Goal: Task Accomplishment & Management: Manage account settings

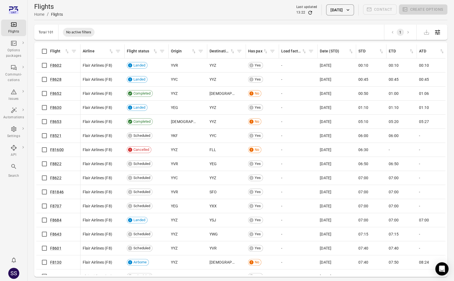
click at [303, 12] on div "13:22" at bounding box center [306, 13] width 21 height 6
click at [308, 12] on icon "Refresh data" at bounding box center [311, 13] width 6 height 6
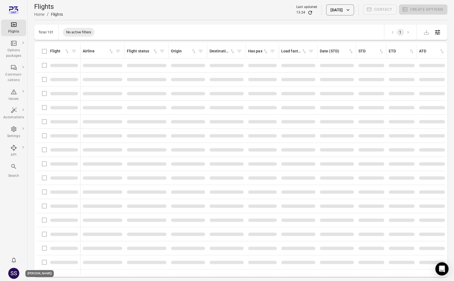
click at [10, 271] on div "SS" at bounding box center [13, 273] width 11 height 11
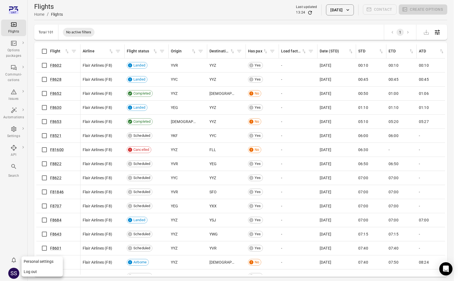
click at [26, 271] on button "Log out" at bounding box center [42, 272] width 41 height 10
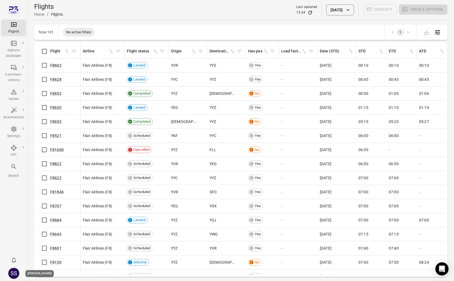
click at [14, 272] on div "SS" at bounding box center [13, 273] width 11 height 11
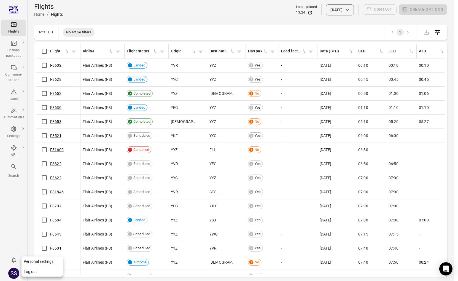
click at [30, 270] on button "Log out" at bounding box center [42, 272] width 41 height 10
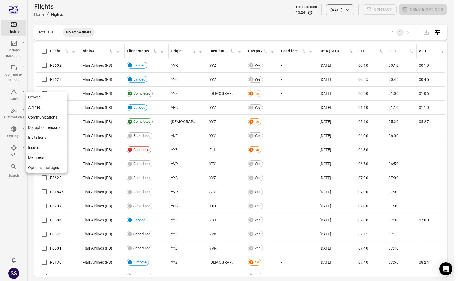
click at [15, 132] on icon "Main navigation" at bounding box center [13, 129] width 7 height 7
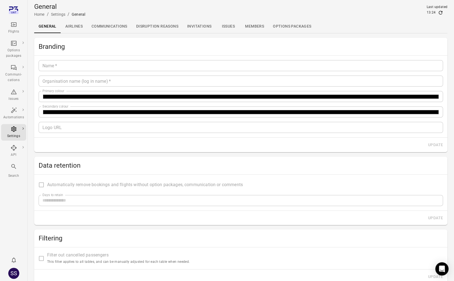
type input "*****"
type input "********"
type input "*******"
type input "**********"
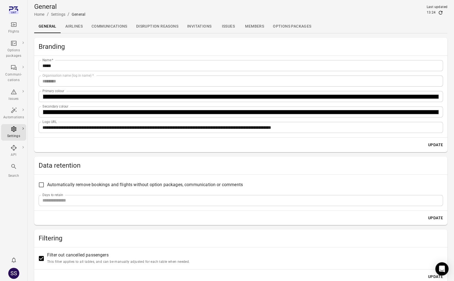
click at [77, 27] on link "Airlines" at bounding box center [74, 26] width 26 height 13
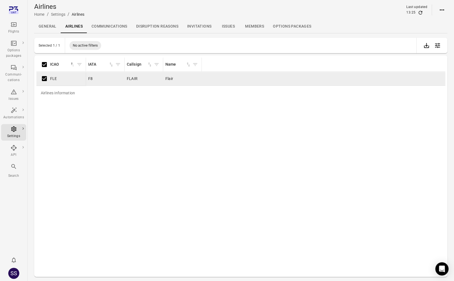
click at [439, 7] on icon "Actions" at bounding box center [442, 10] width 7 height 7
click at [305, 137] on div at bounding box center [229, 140] width 458 height 281
click at [104, 124] on div "Airlines information ICAO sorted ascending IATA Callsign Name FLE F8 FLAIR Flair" at bounding box center [240, 166] width 409 height 217
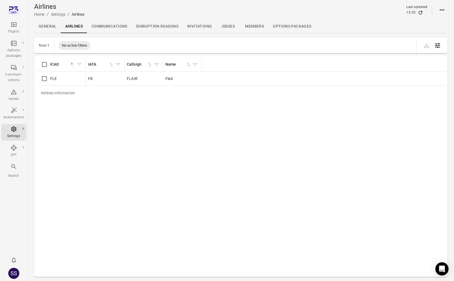
click at [54, 23] on link "General" at bounding box center [47, 26] width 27 height 13
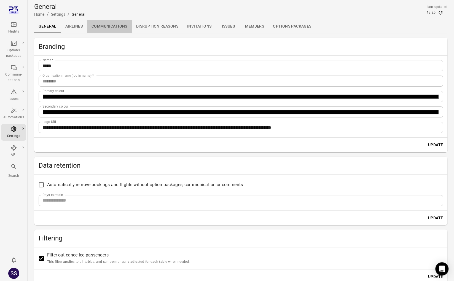
click at [112, 25] on link "Communications" at bounding box center [109, 26] width 45 height 13
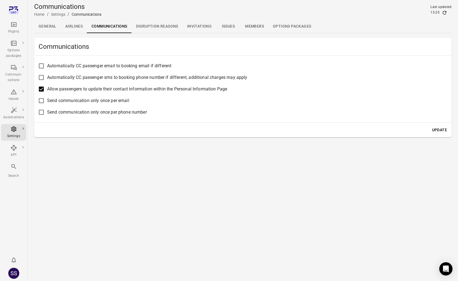
click at [77, 22] on link "Airlines" at bounding box center [74, 26] width 26 height 13
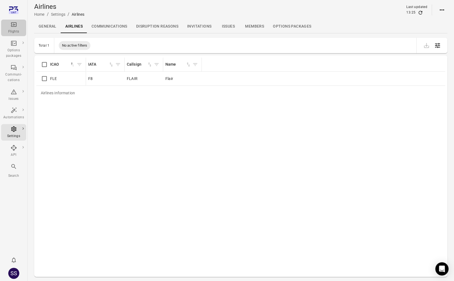
click at [10, 27] on icon "Main navigation" at bounding box center [13, 24] width 7 height 7
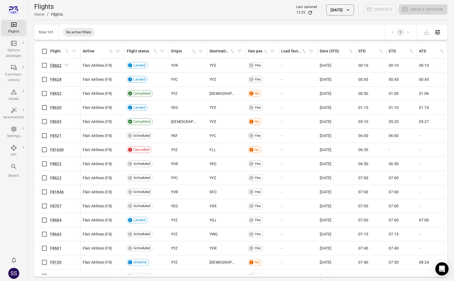
click at [56, 64] on link "F8602" at bounding box center [55, 65] width 11 height 4
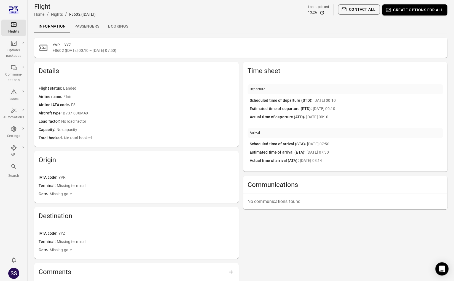
click at [18, 30] on div "Flights" at bounding box center [13, 32] width 21 height 6
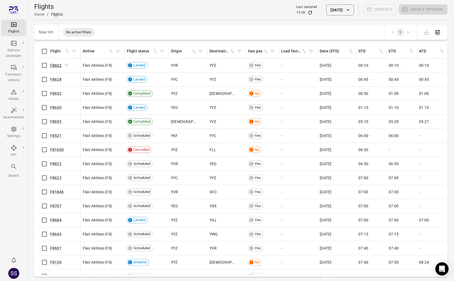
click at [59, 66] on link "F8602" at bounding box center [55, 65] width 11 height 4
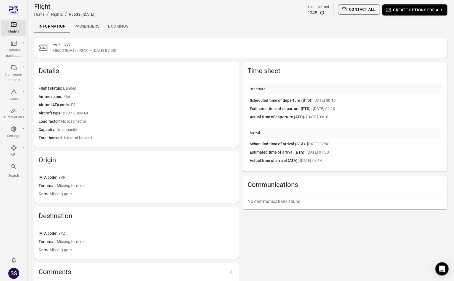
click at [96, 29] on link "Passengers" at bounding box center [87, 26] width 34 height 13
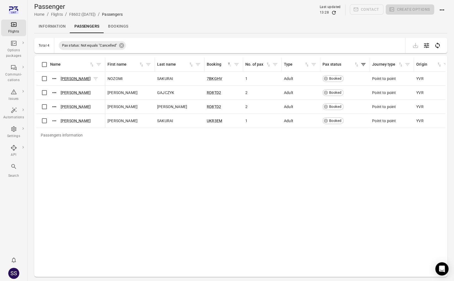
click at [68, 79] on link "NOZOMI SAKURAI" at bounding box center [76, 78] width 30 height 4
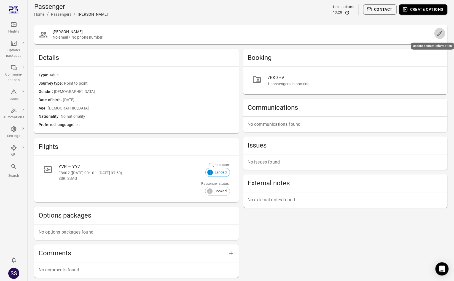
click at [439, 33] on icon "Edit" at bounding box center [440, 33] width 5 height 5
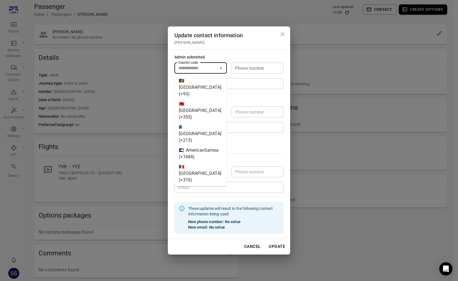
click at [210, 69] on input "Country code" at bounding box center [196, 68] width 40 height 8
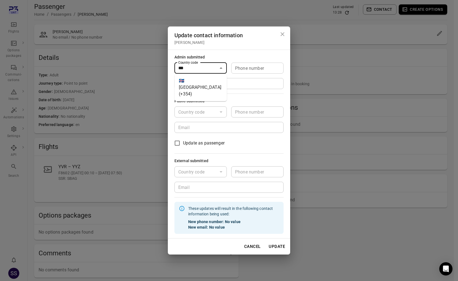
click at [190, 80] on li "🇮🇸 Iceland (+354)" at bounding box center [201, 87] width 52 height 23
type input "*********"
click at [251, 68] on input "Phone number" at bounding box center [257, 68] width 52 height 11
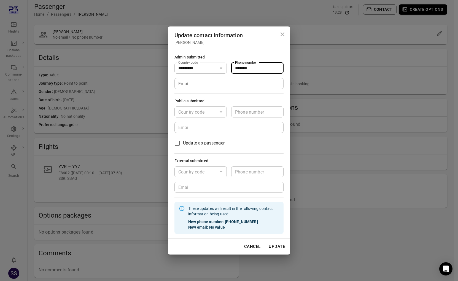
type input "*******"
click at [237, 84] on input "Email" at bounding box center [229, 83] width 109 height 11
type input "**********"
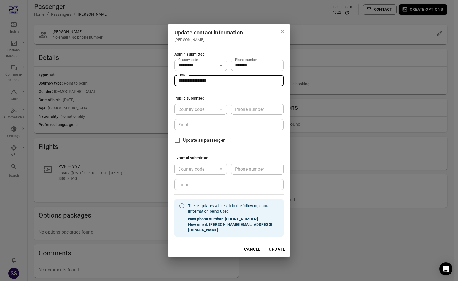
click at [284, 248] on button "Update" at bounding box center [277, 250] width 22 height 12
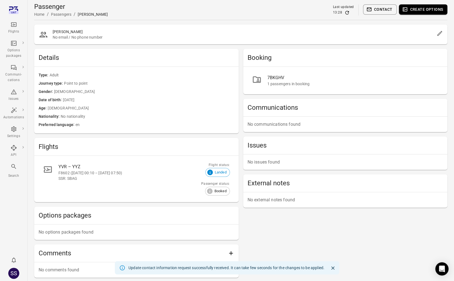
click at [64, 17] on div "Passengers" at bounding box center [61, 15] width 21 height 6
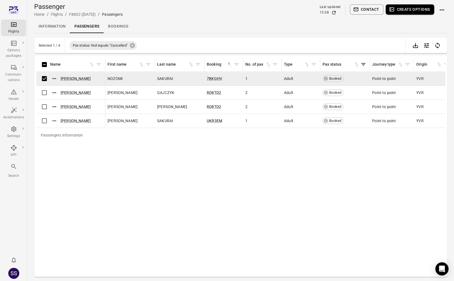
click at [420, 10] on button "Create options" at bounding box center [410, 9] width 49 height 10
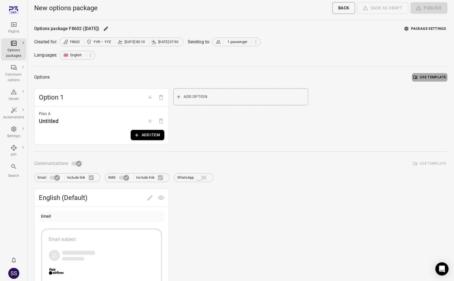
click at [423, 77] on button "Use template" at bounding box center [430, 77] width 36 height 9
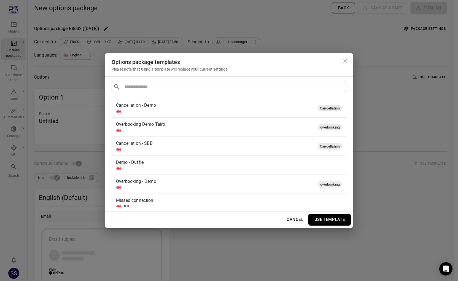
click at [156, 166] on div at bounding box center [228, 169] width 224 height 6
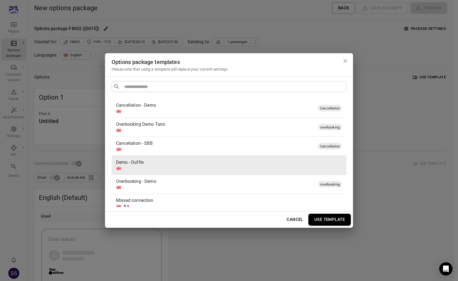
click at [324, 220] on button "Use template" at bounding box center [330, 220] width 42 height 12
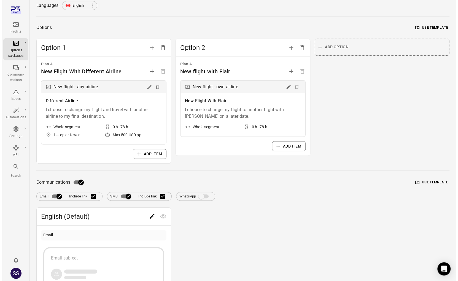
scroll to position [110, 0]
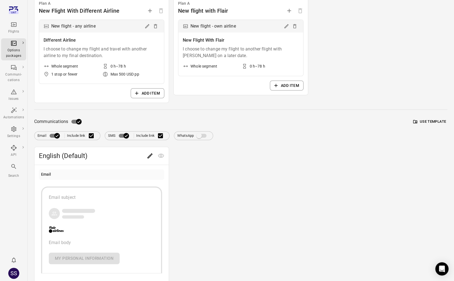
click at [433, 119] on button "Use template" at bounding box center [430, 122] width 36 height 9
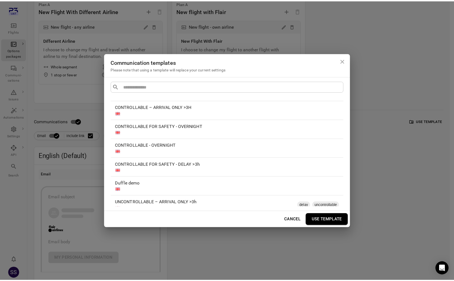
scroll to position [83, 0]
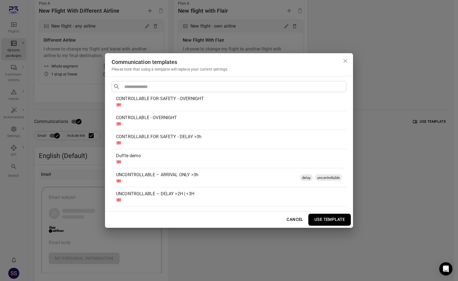
click at [164, 153] on div "Duffle demo" at bounding box center [228, 156] width 224 height 7
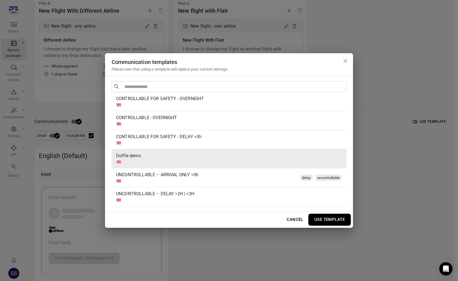
click at [339, 218] on button "Use template" at bounding box center [330, 220] width 42 height 12
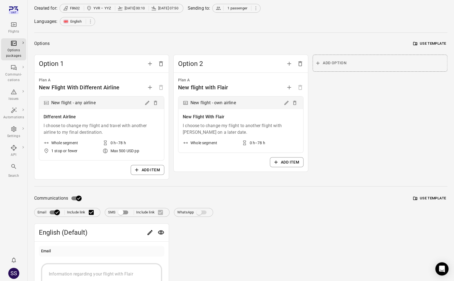
scroll to position [0, 0]
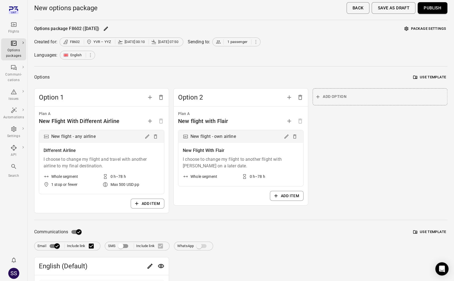
click at [425, 9] on button "Publish" at bounding box center [433, 8] width 30 height 12
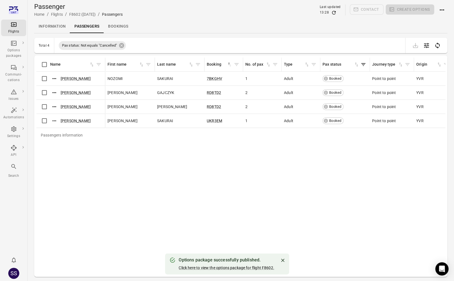
click at [22, 29] on div "Flights" at bounding box center [13, 32] width 21 height 6
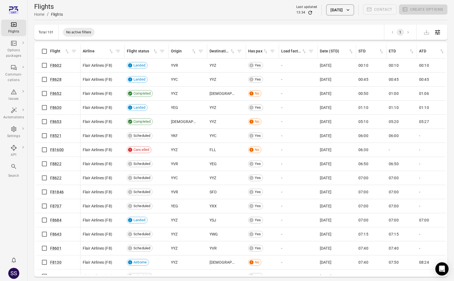
click at [309, 12] on icon "Refresh data" at bounding box center [311, 13] width 4 height 4
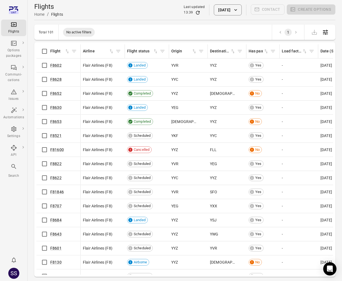
click at [204, 54] on button "Filter by origin" at bounding box center [201, 51] width 8 height 8
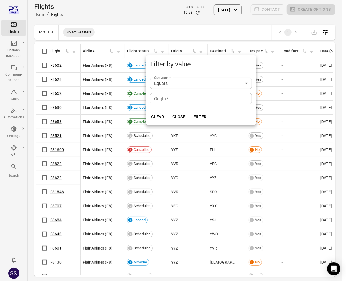
click at [172, 101] on input "Origin   *" at bounding box center [201, 98] width 102 height 11
type input "***"
click at [190, 111] on button "Filter" at bounding box center [199, 117] width 19 height 12
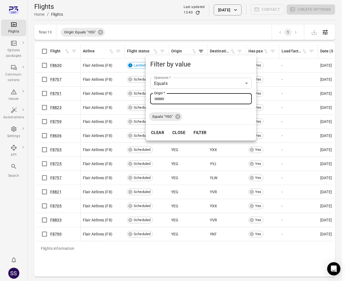
click at [115, 258] on div at bounding box center [173, 140] width 346 height 281
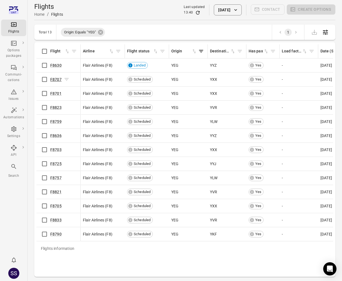
click at [56, 78] on link "F8707" at bounding box center [55, 79] width 11 height 4
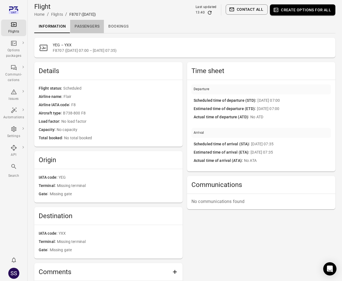
click at [82, 26] on link "Passengers" at bounding box center [87, 26] width 34 height 13
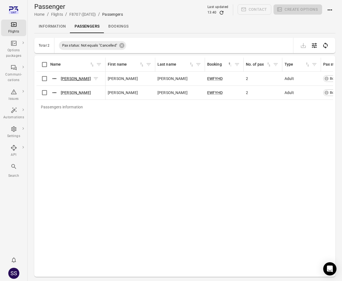
click at [75, 78] on link "CHRISTINA ARINK" at bounding box center [76, 78] width 30 height 4
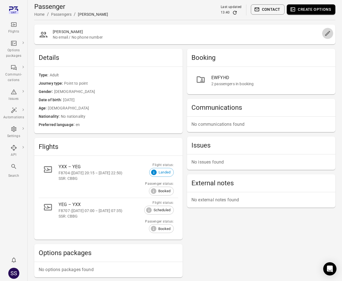
click at [328, 33] on icon "Edit" at bounding box center [327, 33] width 5 height 5
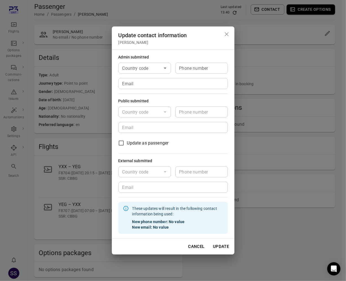
click at [136, 65] on div "Country code Country code" at bounding box center [144, 68] width 52 height 11
click at [133, 80] on li "🇮🇸 Iceland (+354)" at bounding box center [144, 87] width 52 height 23
type input "*********"
click at [197, 71] on input "Phone number" at bounding box center [201, 68] width 52 height 11
type input "*******"
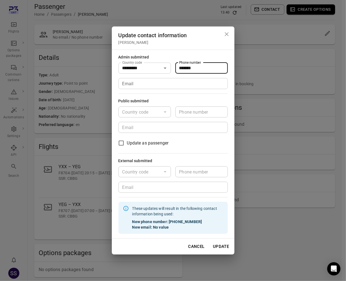
click at [177, 80] on input "Email" at bounding box center [172, 83] width 109 height 11
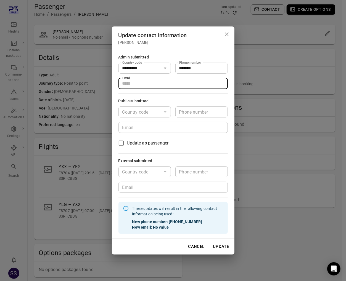
type input "**********"
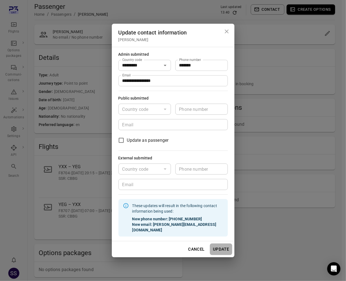
click at [221, 246] on button "Update" at bounding box center [221, 250] width 22 height 12
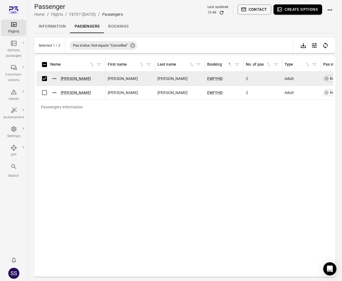
click at [301, 9] on button "Create options" at bounding box center [297, 9] width 49 height 10
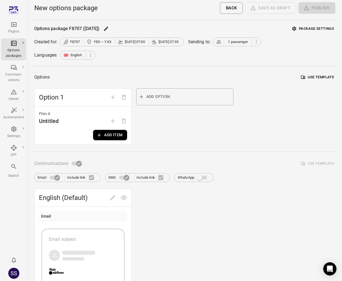
click at [319, 75] on button "Use template" at bounding box center [317, 77] width 36 height 9
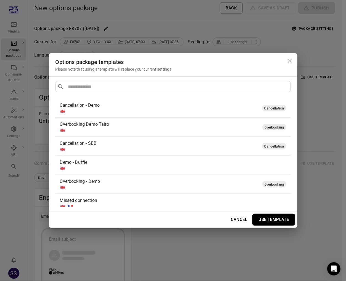
click at [137, 164] on div "Demo - Duffle" at bounding box center [172, 162] width 224 height 7
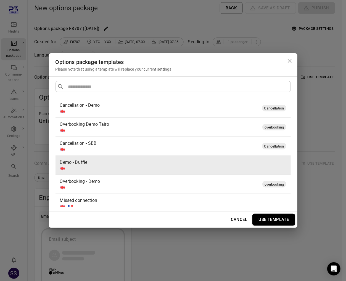
click at [278, 219] on button "Use template" at bounding box center [273, 220] width 42 height 12
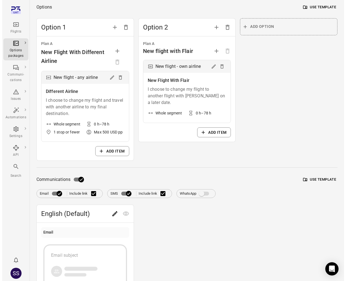
scroll to position [138, 0]
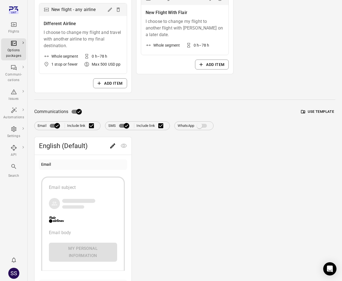
click at [308, 112] on button "Use template" at bounding box center [317, 112] width 36 height 9
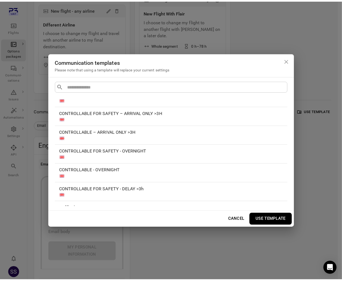
scroll to position [83, 0]
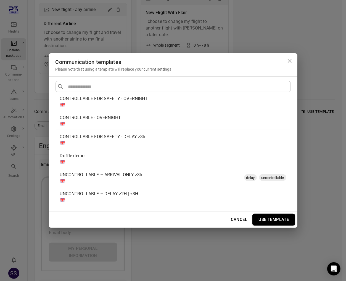
click at [118, 159] on div at bounding box center [172, 162] width 224 height 6
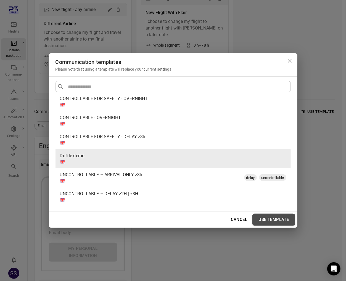
click at [281, 220] on button "Use template" at bounding box center [273, 220] width 42 height 12
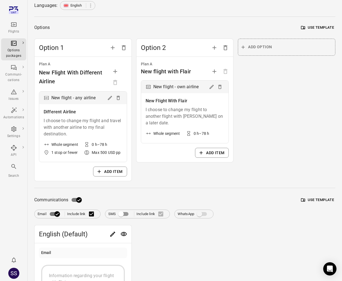
scroll to position [0, 0]
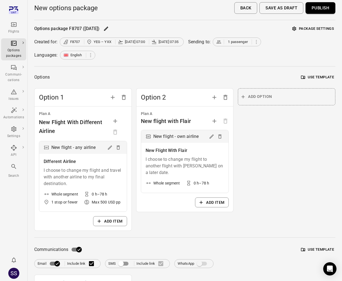
click at [323, 9] on button "Publish" at bounding box center [320, 8] width 30 height 12
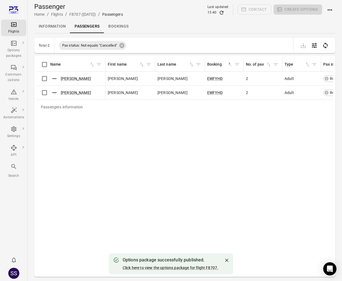
click at [10, 28] on div "Flights" at bounding box center [13, 27] width 21 height 13
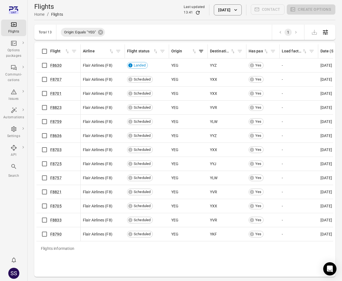
click at [102, 32] on icon at bounding box center [100, 32] width 6 height 6
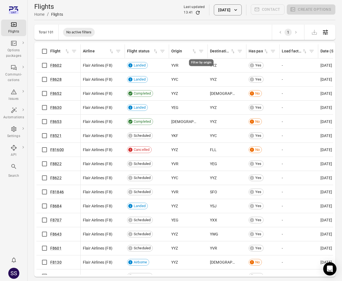
click at [201, 51] on icon "Filter by origin" at bounding box center [201, 52] width 6 height 6
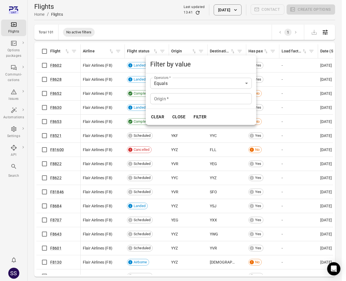
click at [170, 100] on input "Origin   *" at bounding box center [201, 98] width 102 height 11
type input "***"
click at [190, 111] on button "Filter" at bounding box center [199, 117] width 19 height 12
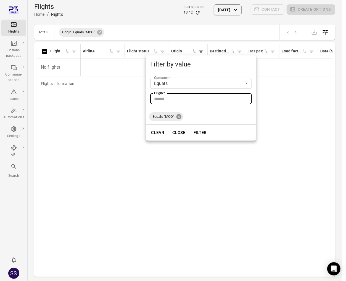
click at [180, 117] on icon at bounding box center [178, 116] width 5 height 5
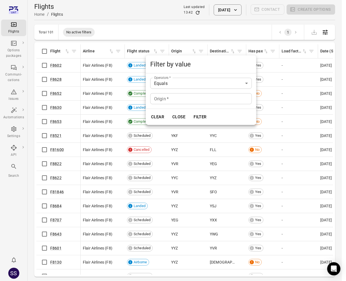
click at [168, 98] on input "Origin   *" at bounding box center [201, 98] width 102 height 11
type input "***"
click at [190, 111] on button "Filter" at bounding box center [199, 117] width 19 height 12
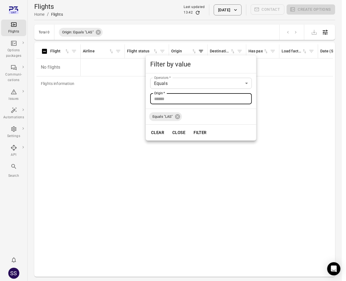
click at [168, 99] on input "Origin   *" at bounding box center [201, 98] width 102 height 11
type input "***"
click at [190, 127] on button "Filter" at bounding box center [199, 133] width 19 height 12
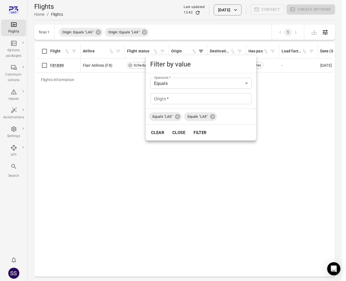
click at [101, 123] on div at bounding box center [173, 140] width 346 height 281
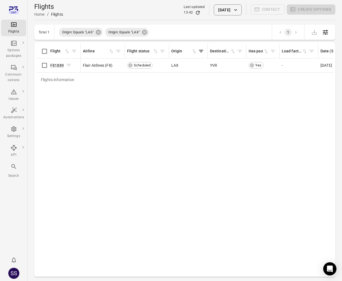
click at [58, 68] on span "F81889" at bounding box center [57, 66] width 14 height 6
click at [59, 66] on link "F81889" at bounding box center [57, 65] width 14 height 4
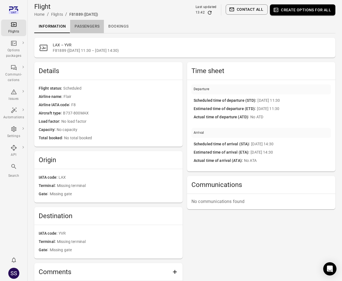
click at [90, 25] on link "Passengers" at bounding box center [87, 26] width 34 height 13
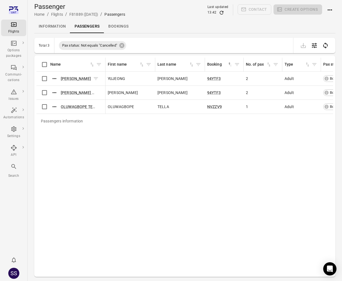
click at [78, 75] on div "YUJEONG JANG" at bounding box center [74, 78] width 48 height 8
click at [79, 78] on link "YUJEONG JANG" at bounding box center [76, 78] width 30 height 4
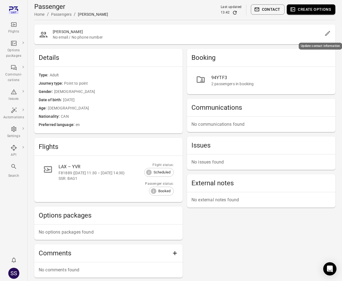
click at [326, 32] on icon "Edit" at bounding box center [327, 33] width 7 height 7
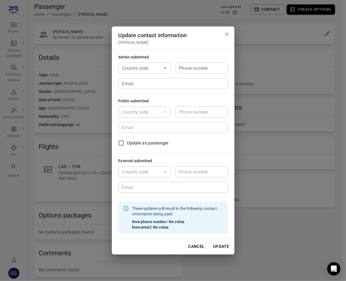
click at [138, 69] on input "Country code" at bounding box center [140, 68] width 40 height 8
click at [143, 82] on li "🇮🇸 Iceland (+354)" at bounding box center [144, 87] width 52 height 23
type input "*********"
click at [190, 66] on div "Phone number Phone number" at bounding box center [201, 68] width 52 height 11
type input "*******"
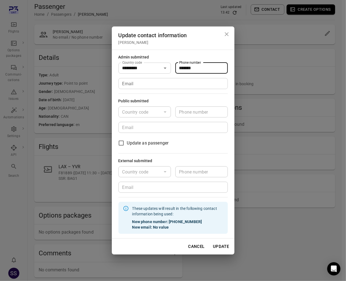
click at [193, 81] on input "Email" at bounding box center [172, 83] width 109 height 11
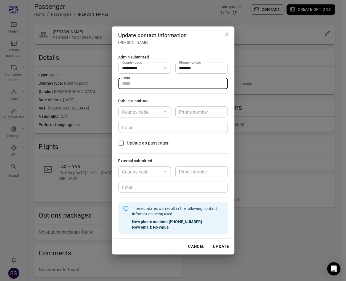
type input "**********"
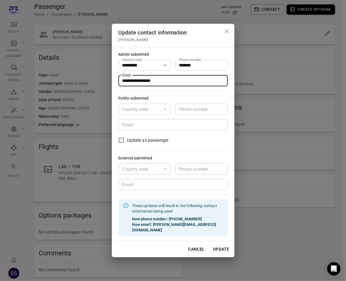
click at [225, 97] on div "**********" at bounding box center [173, 144] width 122 height 194
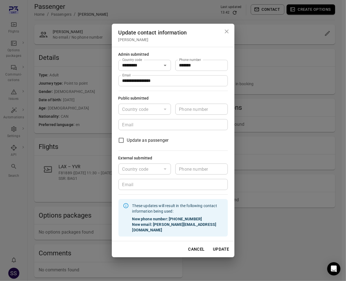
click at [222, 245] on button "Update" at bounding box center [221, 250] width 22 height 12
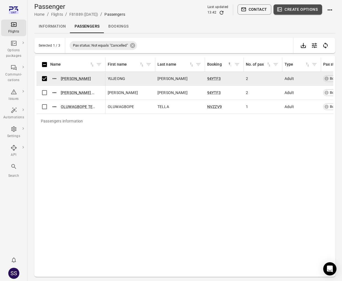
click at [302, 10] on button "Create options" at bounding box center [297, 9] width 49 height 10
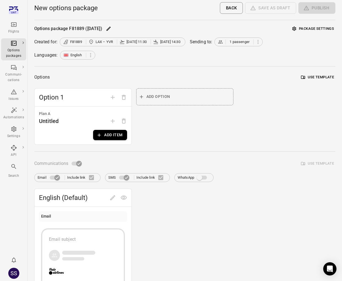
click at [328, 79] on button "Use template" at bounding box center [317, 77] width 36 height 9
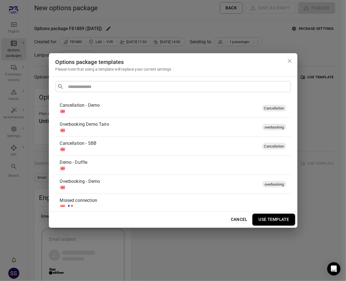
click at [102, 165] on div "Demo - Duffle" at bounding box center [172, 162] width 224 height 7
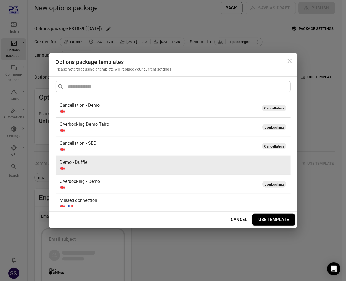
click at [268, 222] on button "Use template" at bounding box center [273, 220] width 42 height 12
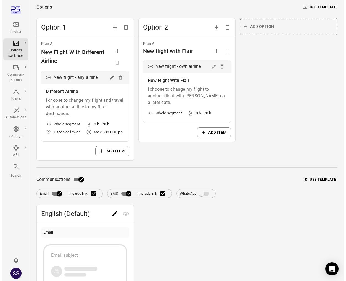
scroll to position [138, 0]
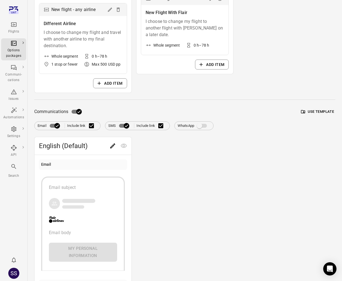
click at [316, 111] on button "Use template" at bounding box center [317, 112] width 36 height 9
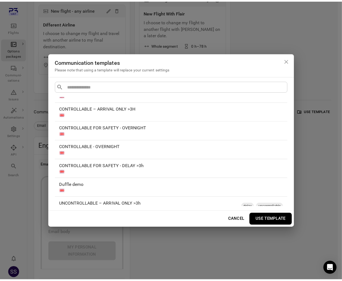
scroll to position [55, 0]
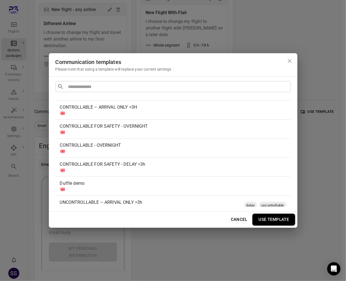
click at [99, 183] on div "Duffle demo" at bounding box center [172, 183] width 224 height 7
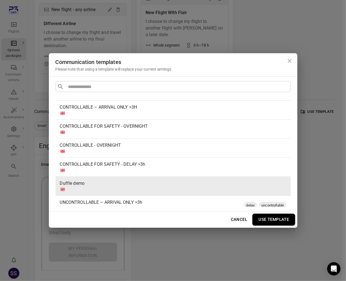
click at [277, 220] on button "Use template" at bounding box center [273, 220] width 42 height 12
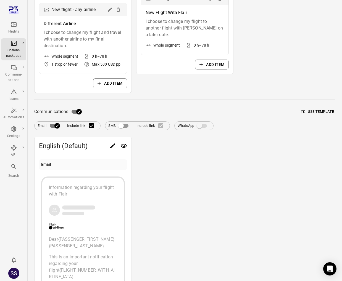
scroll to position [0, 0]
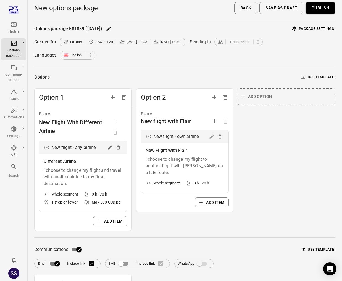
click at [321, 10] on button "Publish" at bounding box center [320, 8] width 30 height 12
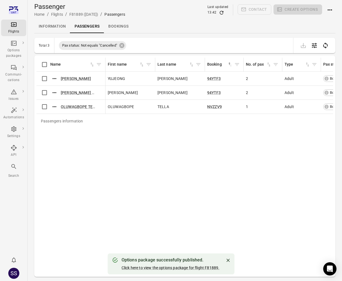
click at [11, 273] on div "SS" at bounding box center [13, 273] width 11 height 11
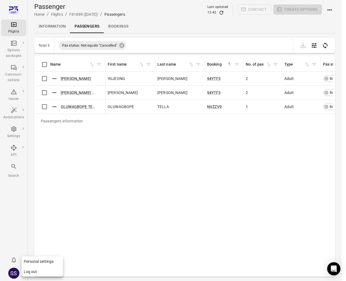
click at [30, 272] on button "Log out" at bounding box center [42, 272] width 41 height 10
